Goal: Navigation & Orientation: Find specific page/section

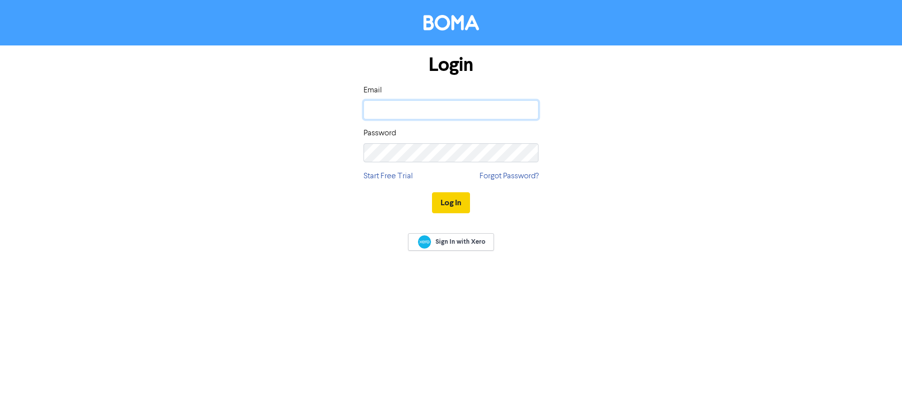
type input "[PERSON_NAME][EMAIL_ADDRESS][DOMAIN_NAME]"
click at [451, 205] on button "Log In" at bounding box center [451, 202] width 38 height 21
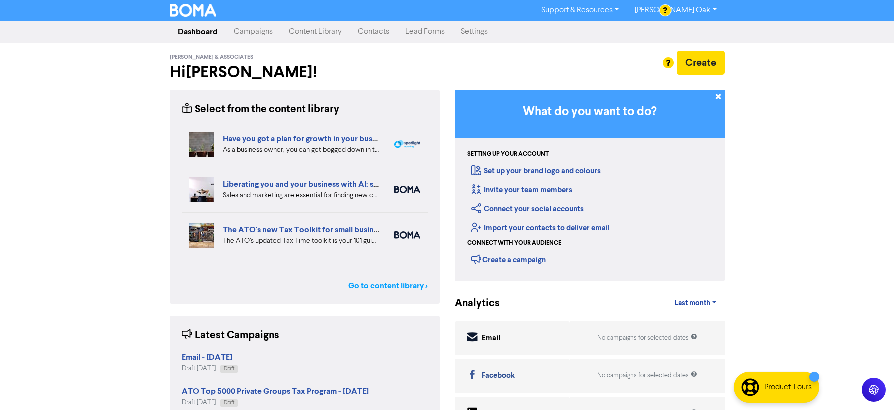
click at [384, 286] on link "Go to content library >" at bounding box center [387, 286] width 79 height 12
